Goal: Navigation & Orientation: Find specific page/section

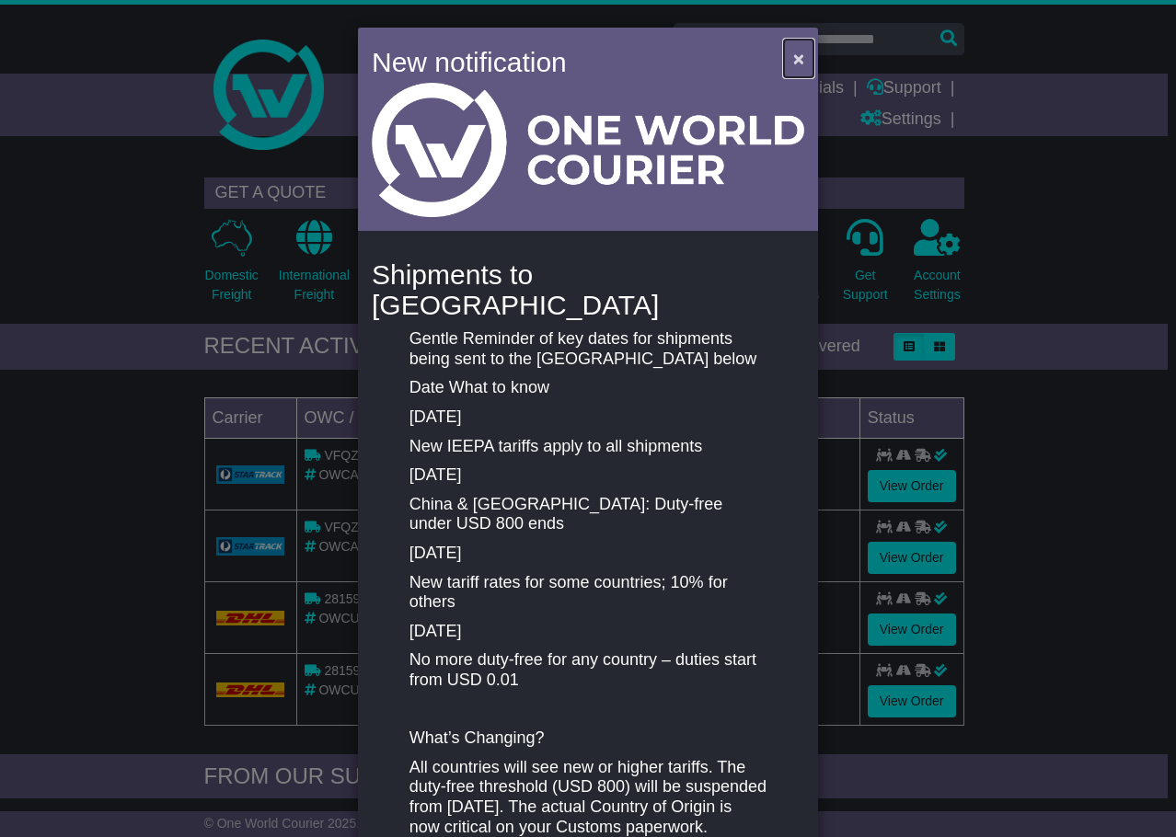
click at [793, 58] on span "×" at bounding box center [798, 58] width 11 height 21
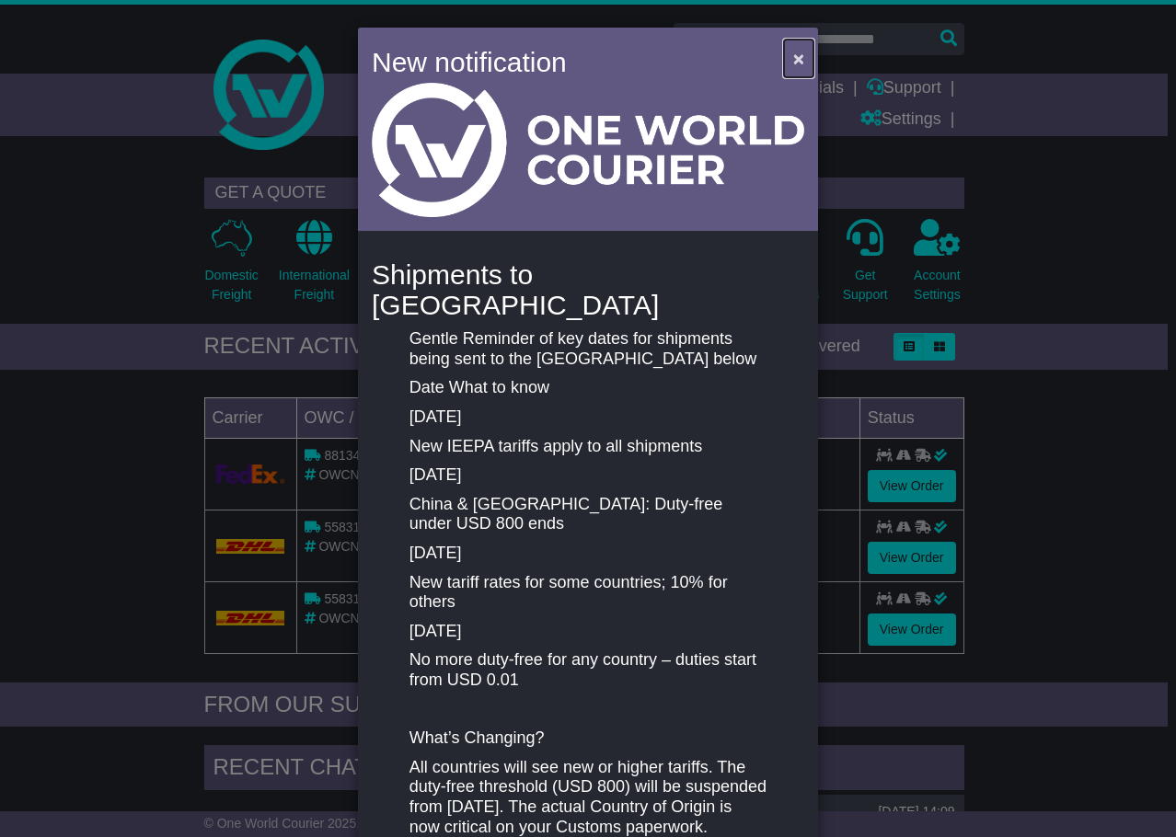
click at [788, 55] on button "×" at bounding box center [798, 59] width 29 height 38
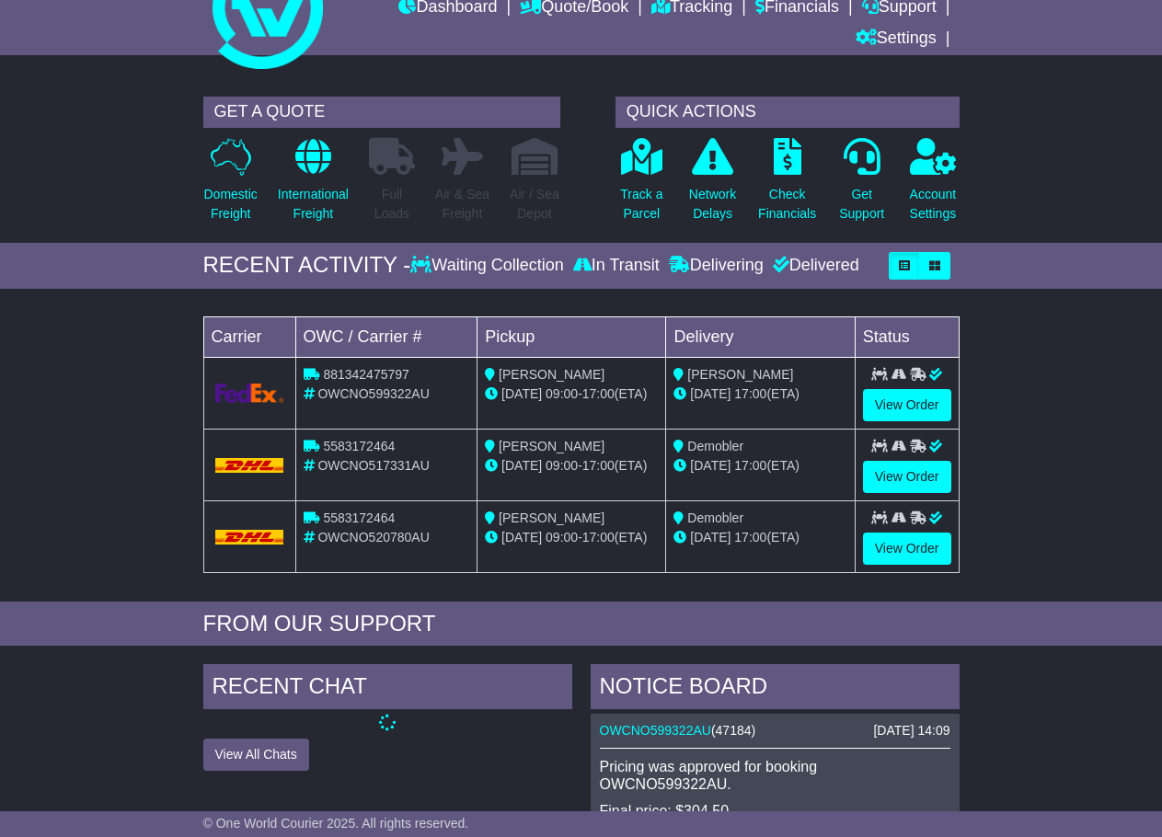
scroll to position [92, 0]
